Goal: Task Accomplishment & Management: Manage account settings

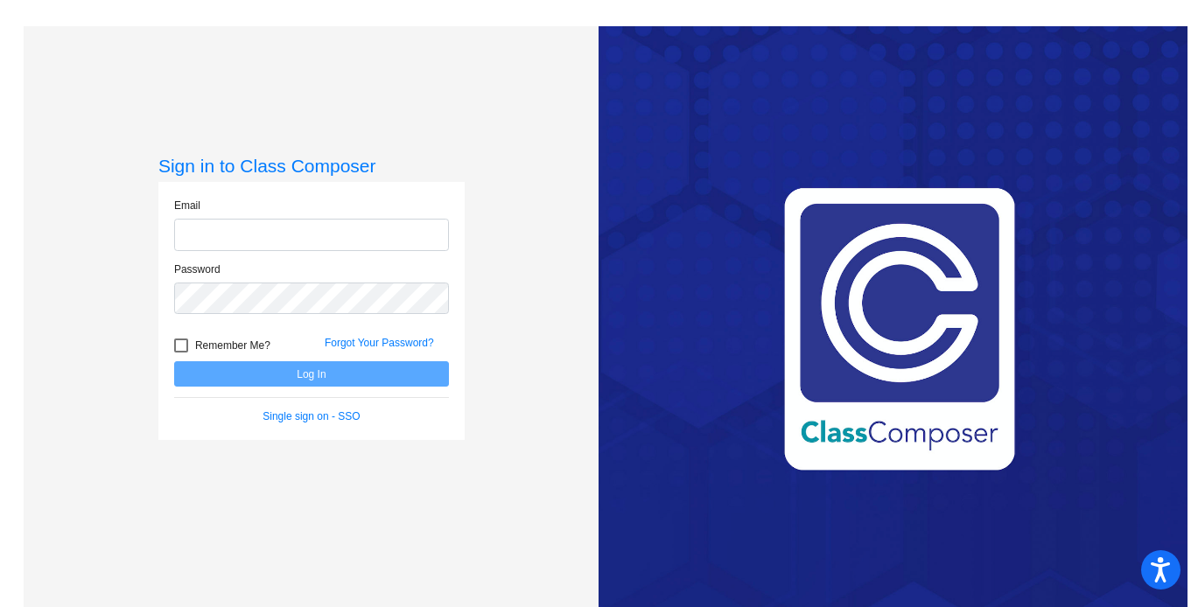
type input "[EMAIL_ADDRESS][DOMAIN_NAME]"
click at [178, 344] on div at bounding box center [181, 346] width 14 height 14
click at [180, 353] on input "Remember Me?" at bounding box center [180, 353] width 1 height 1
checkbox input "true"
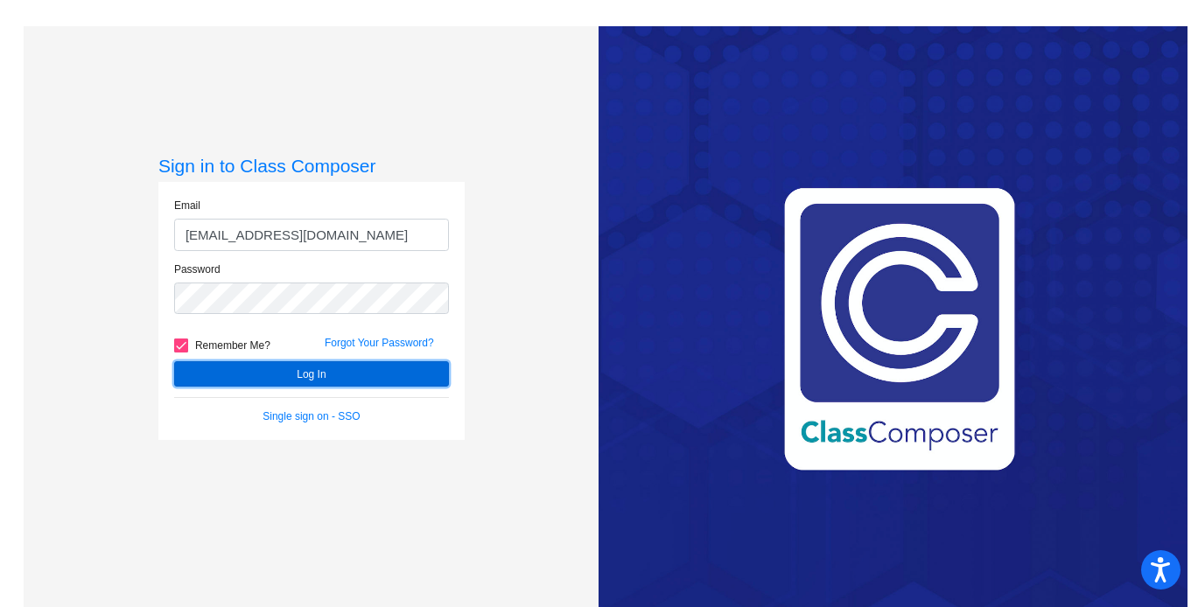
click at [236, 373] on button "Log In" at bounding box center [311, 373] width 275 height 25
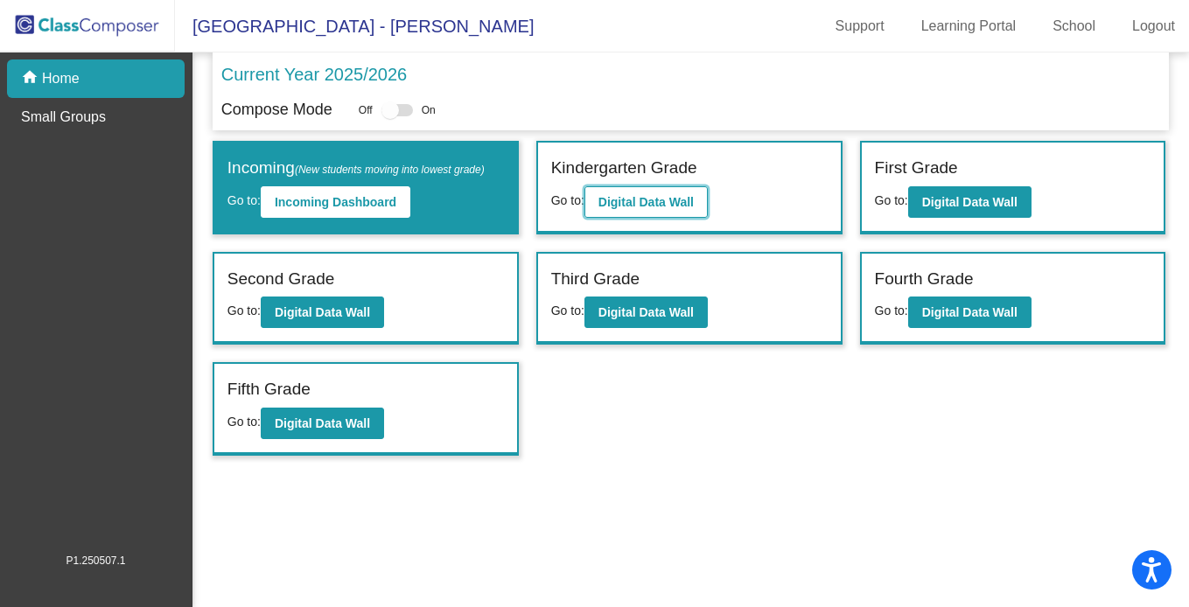
click at [666, 200] on b "Digital Data Wall" at bounding box center [646, 202] width 95 height 14
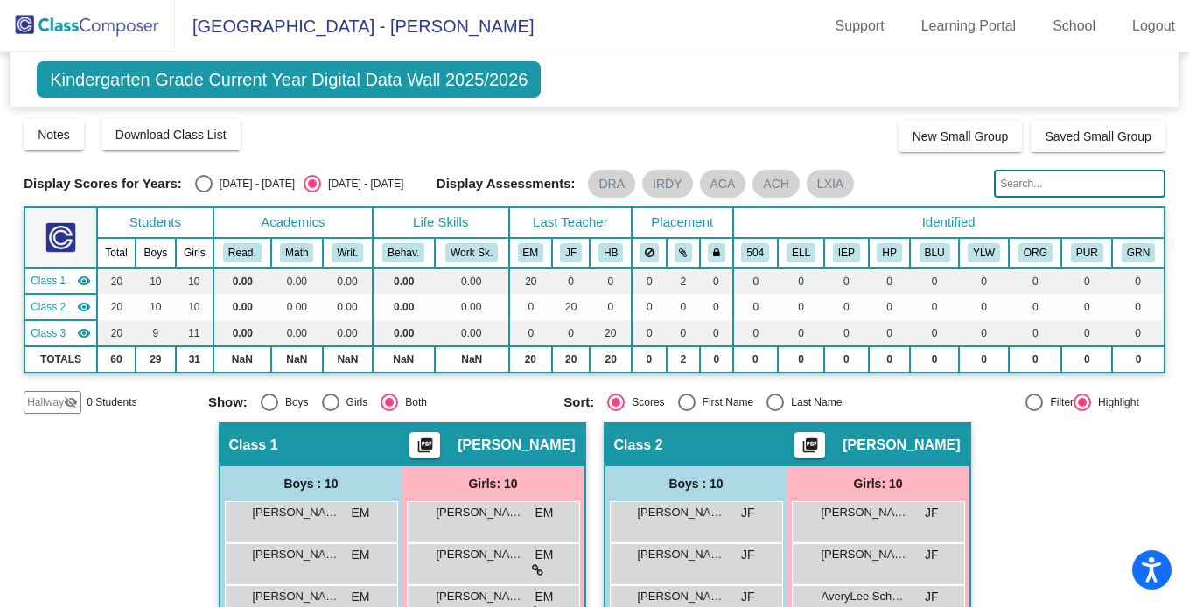
click at [110, 19] on img at bounding box center [87, 26] width 175 height 52
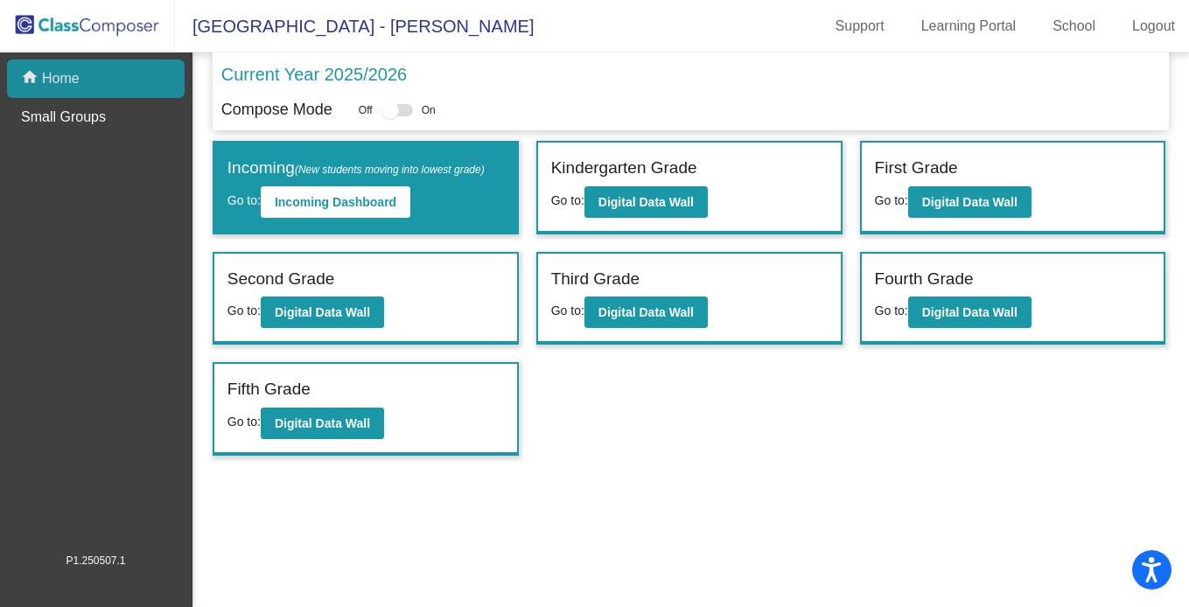
click at [79, 74] on p "Home" at bounding box center [61, 78] width 38 height 21
click at [375, 25] on span "[GEOGRAPHIC_DATA] - [PERSON_NAME]" at bounding box center [354, 26] width 359 height 28
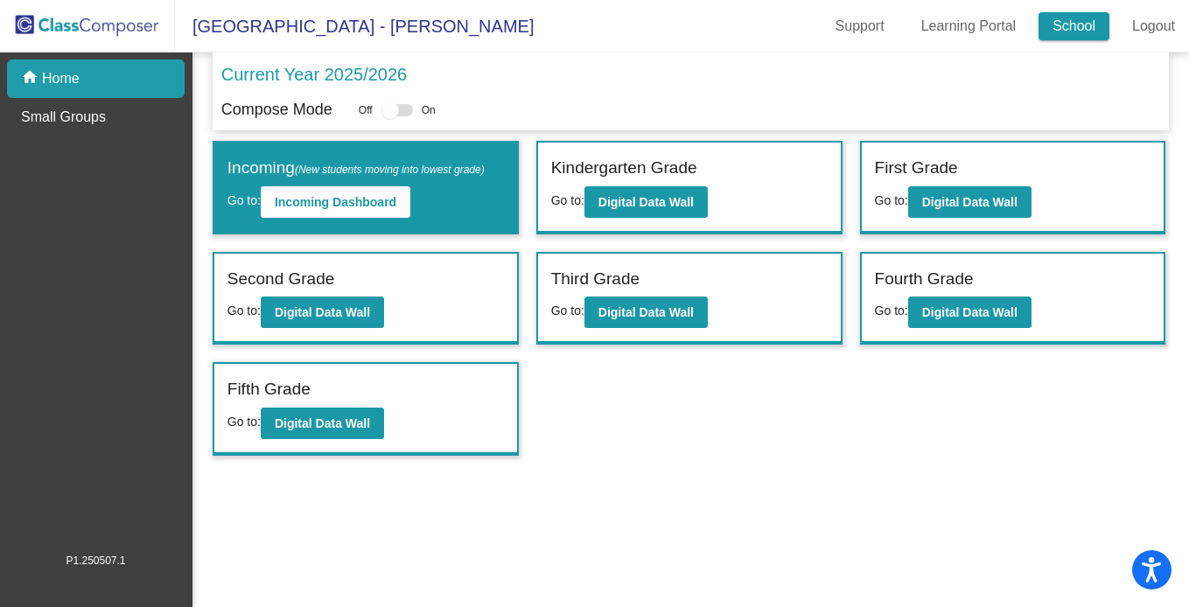
click at [1059, 26] on link "School" at bounding box center [1074, 26] width 71 height 28
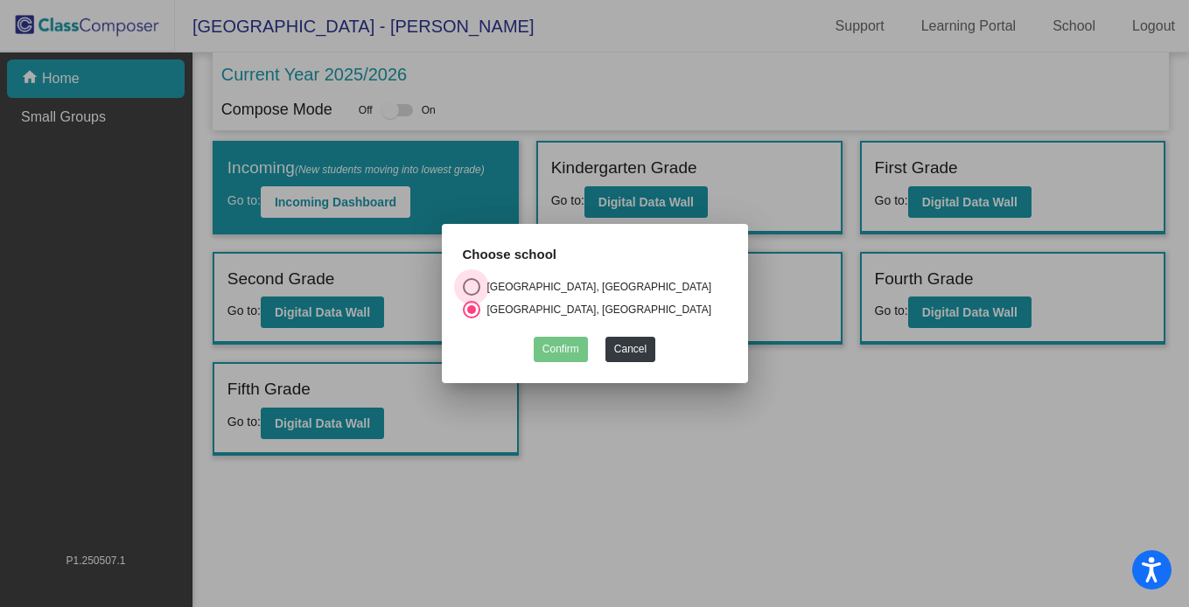
click at [475, 281] on div "Select an option" at bounding box center [472, 287] width 18 height 18
click at [472, 296] on input "[GEOGRAPHIC_DATA], [GEOGRAPHIC_DATA]" at bounding box center [471, 296] width 1 height 1
radio input "true"
click at [564, 339] on button "Confirm" at bounding box center [561, 349] width 54 height 25
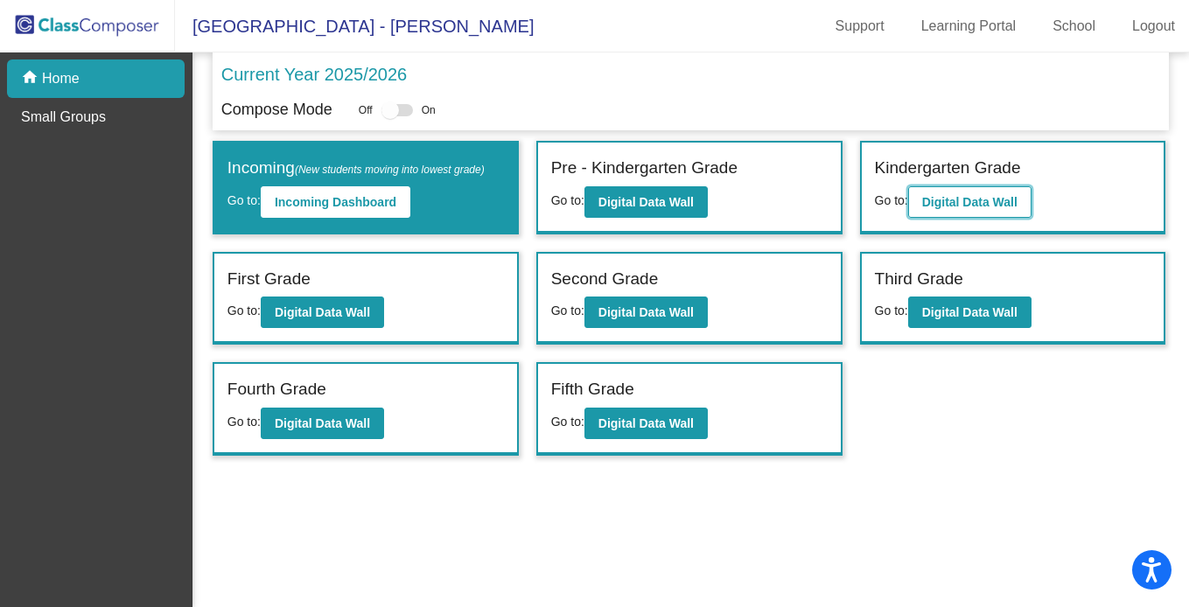
click at [935, 198] on b "Digital Data Wall" at bounding box center [969, 202] width 95 height 14
